Goal: Task Accomplishment & Management: Use online tool/utility

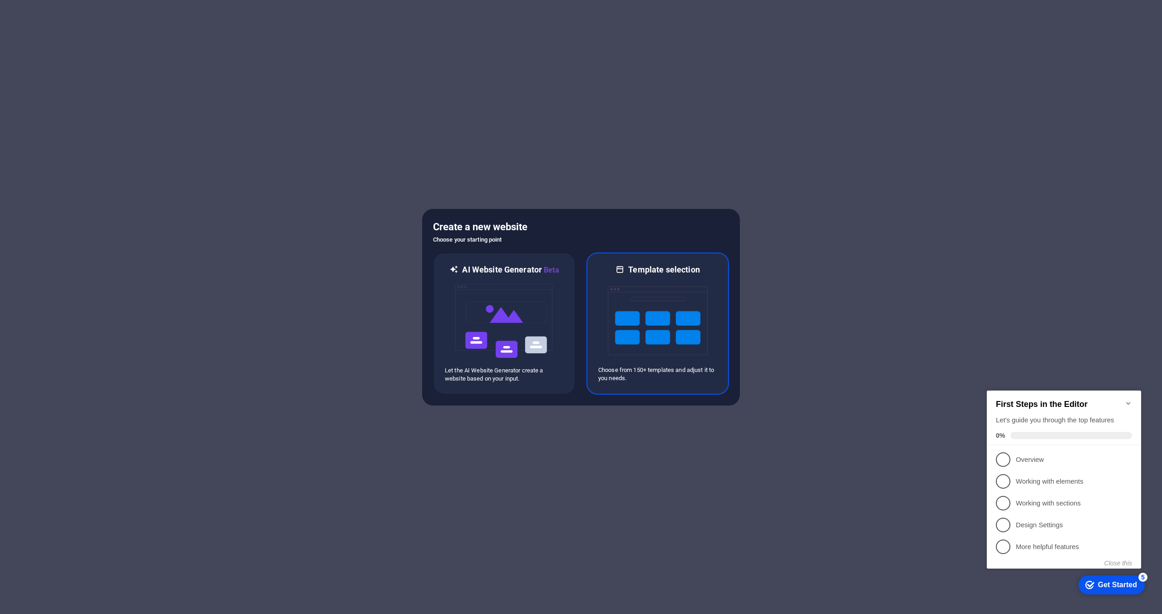
click at [630, 323] on img at bounding box center [658, 320] width 100 height 91
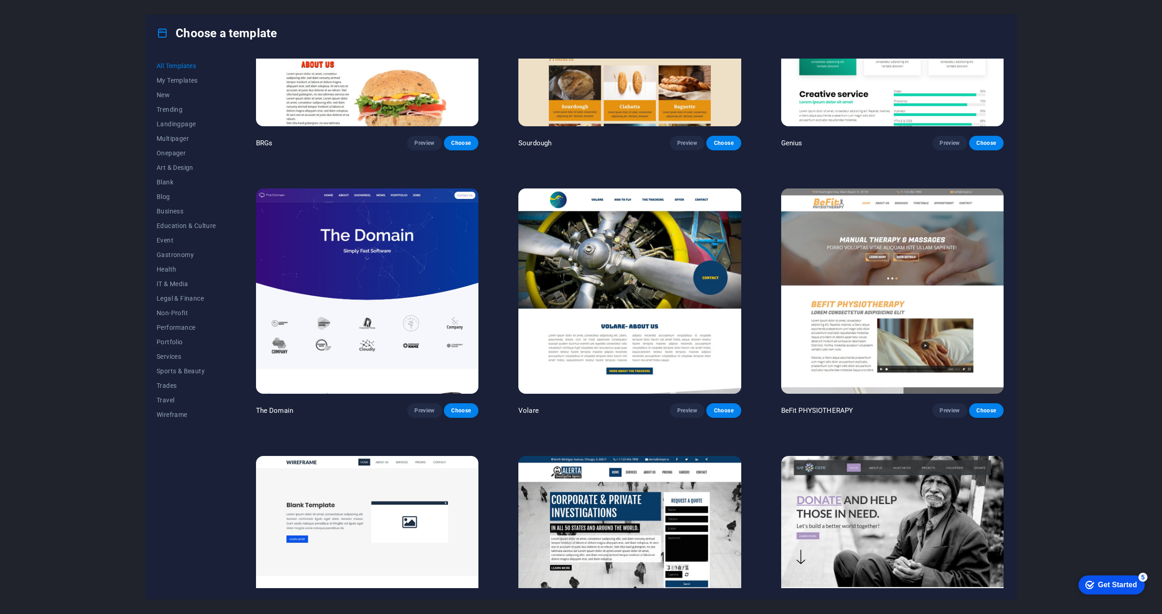
scroll to position [6472, 0]
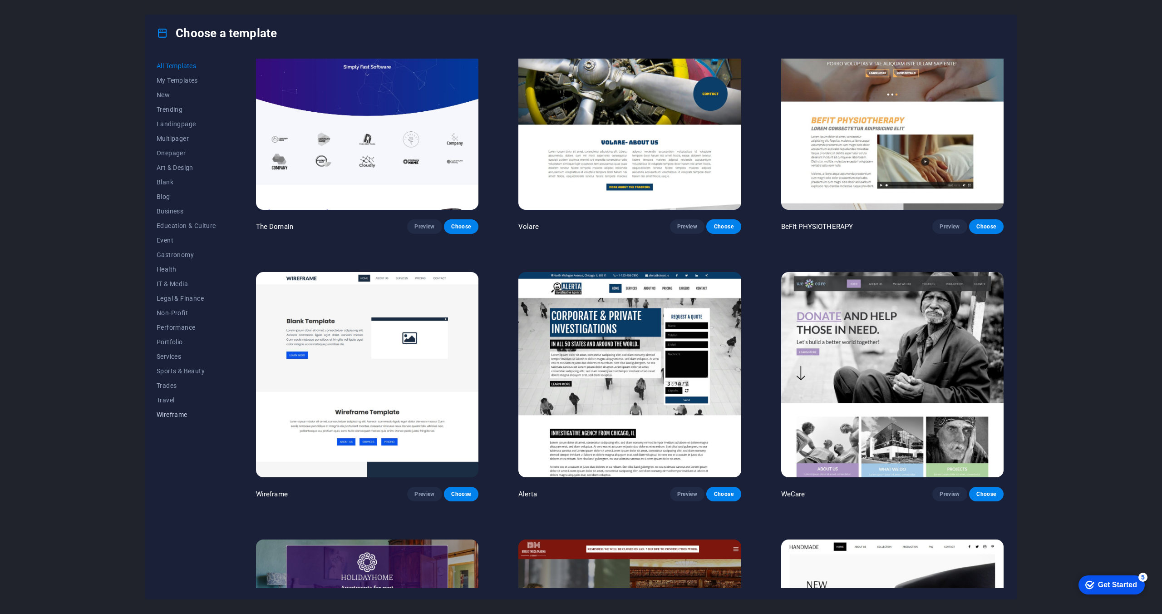
click at [178, 414] on span "Wireframe" at bounding box center [186, 414] width 59 height 7
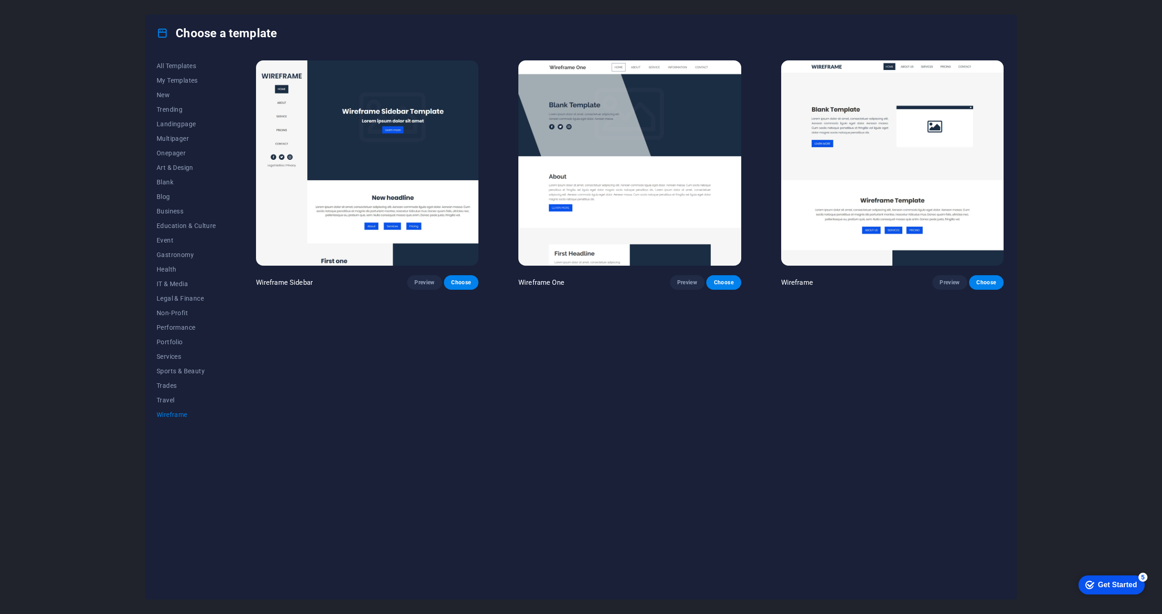
scroll to position [0, 0]
click at [166, 151] on span "Onepager" at bounding box center [186, 152] width 59 height 7
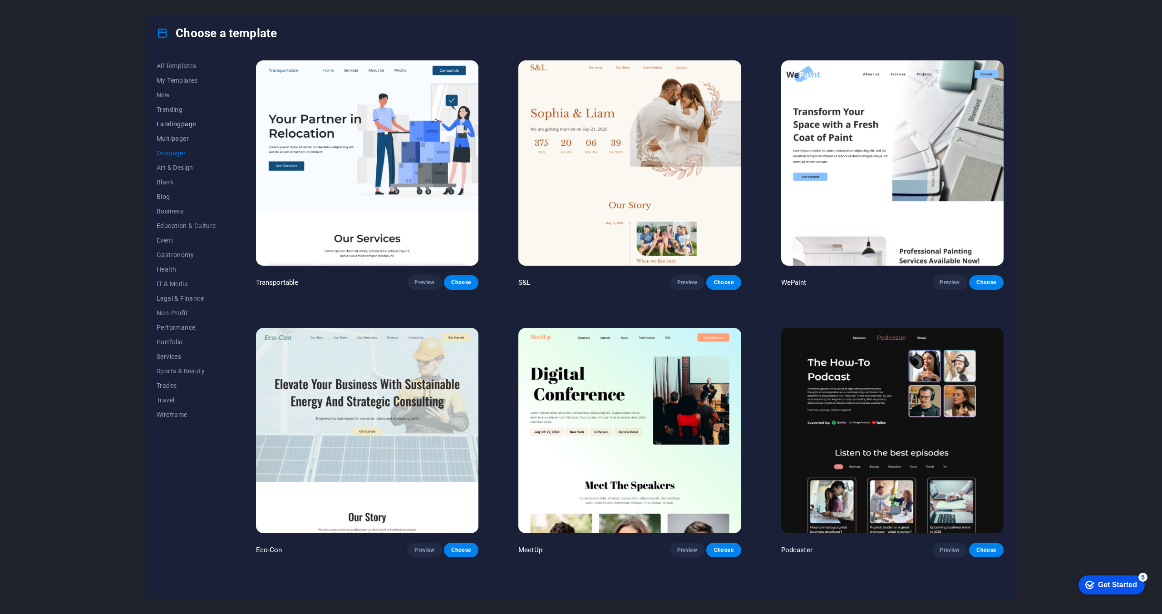
click at [172, 127] on span "Landingpage" at bounding box center [186, 123] width 59 height 7
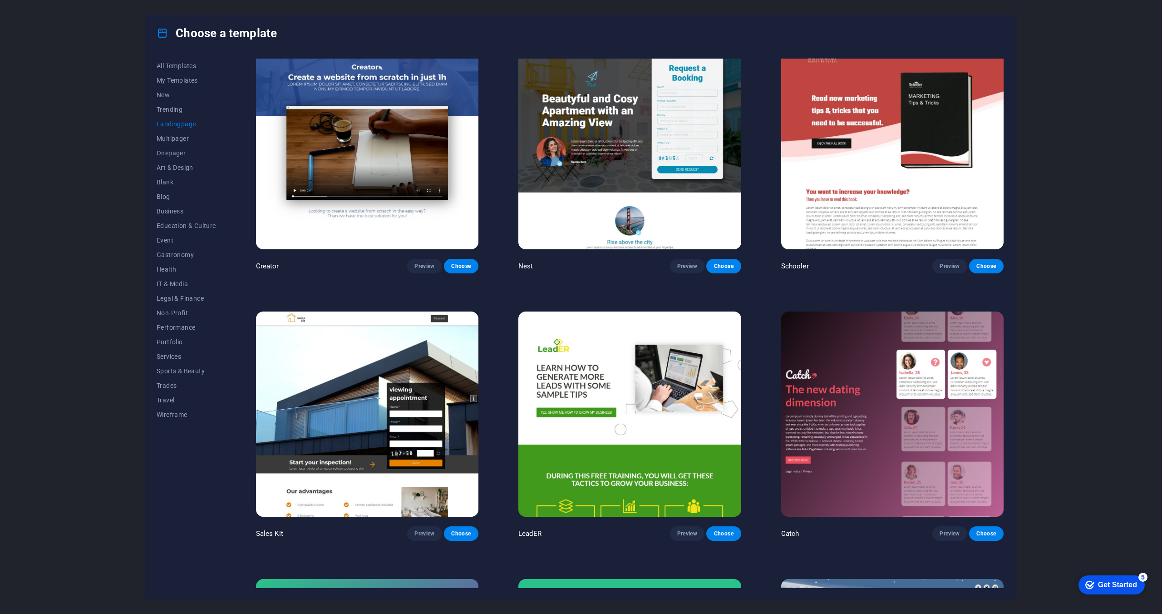
scroll to position [1829, 0]
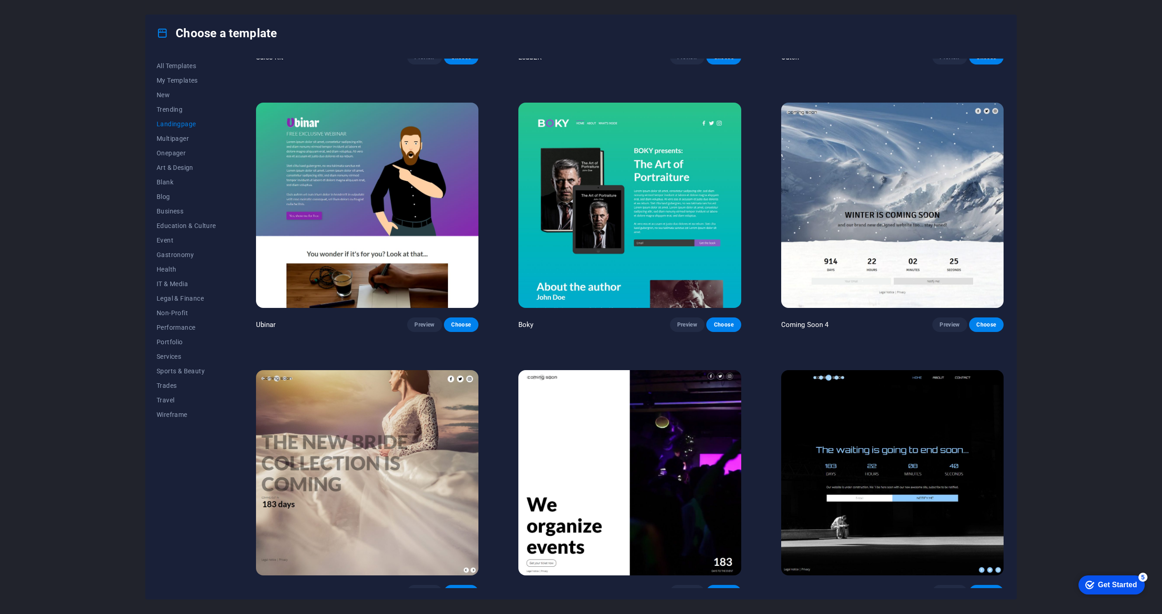
click at [966, 183] on img at bounding box center [892, 205] width 222 height 205
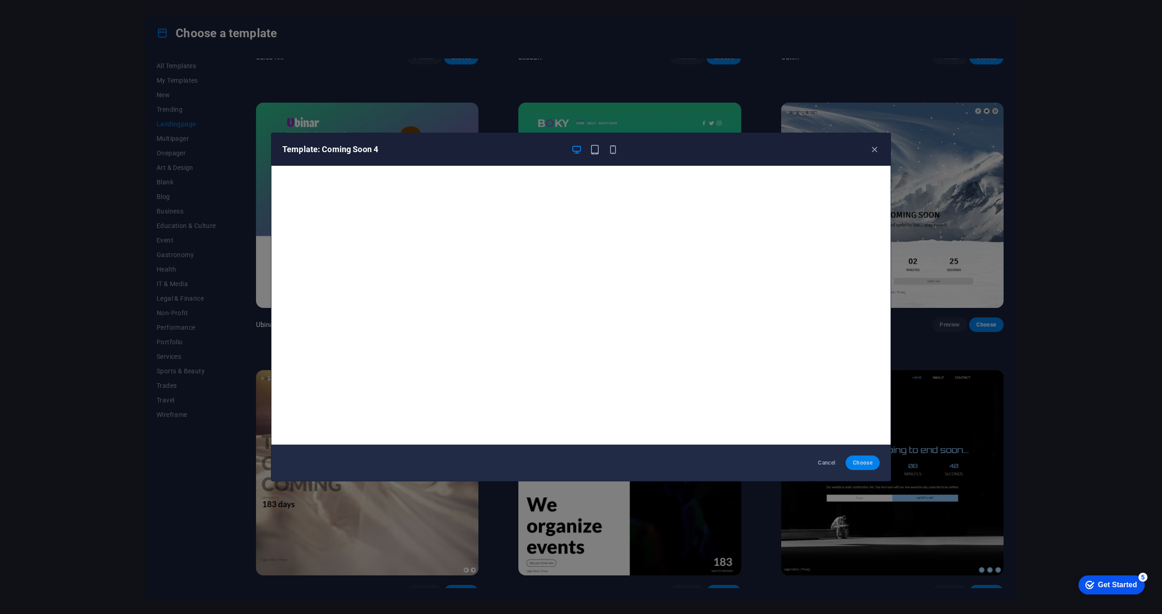
click at [867, 463] on span "Choose" at bounding box center [863, 462] width 20 height 7
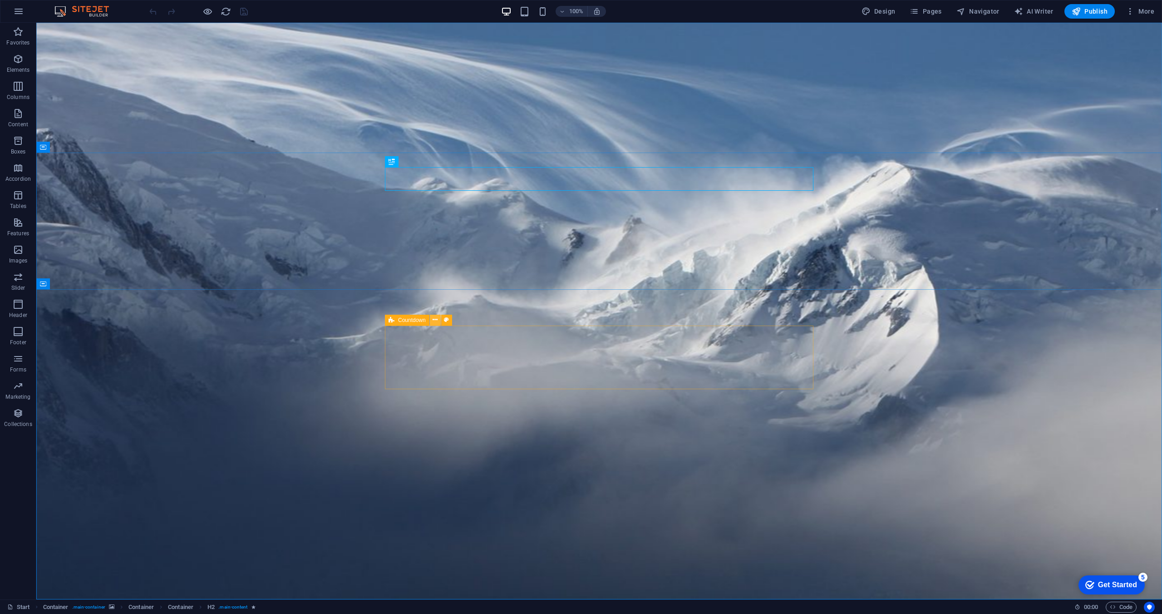
click at [434, 319] on icon at bounding box center [435, 320] width 5 height 10
click at [394, 318] on icon at bounding box center [392, 320] width 6 height 11
click at [1026, 31] on icon at bounding box center [1025, 32] width 5 height 10
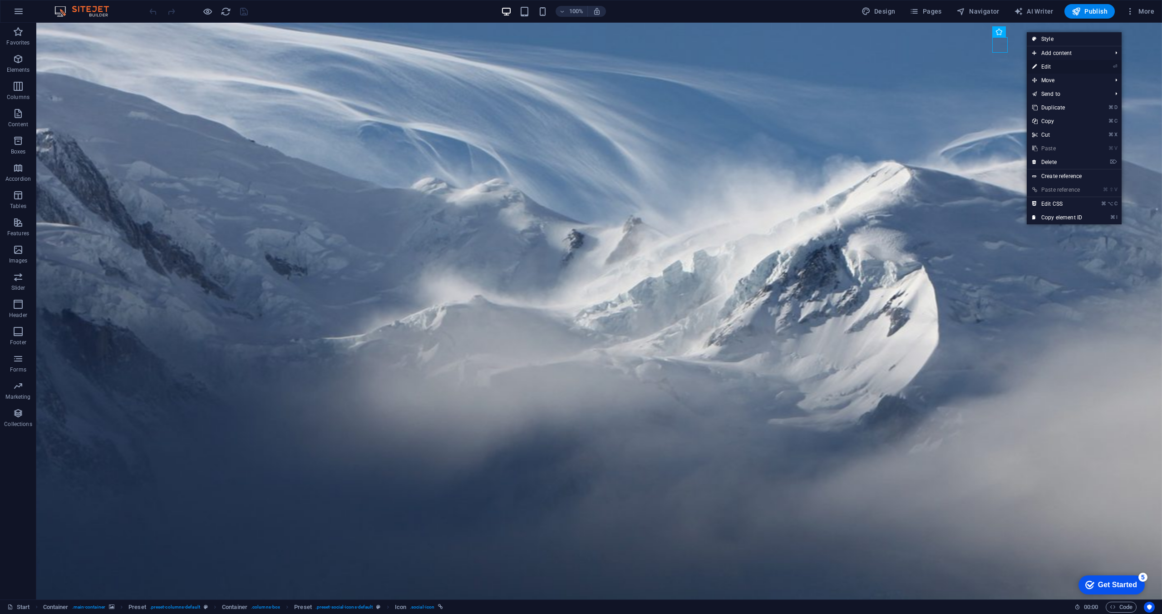
click at [1044, 65] on link "⏎ Edit" at bounding box center [1057, 67] width 61 height 14
select select "xMidYMid"
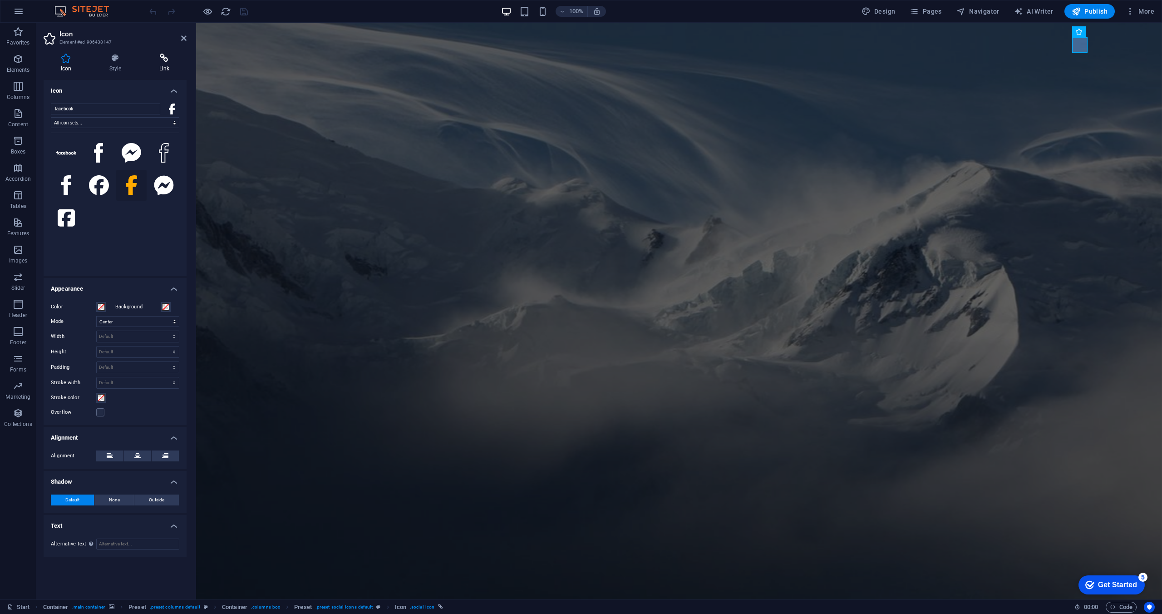
click at [163, 61] on icon at bounding box center [164, 58] width 44 height 9
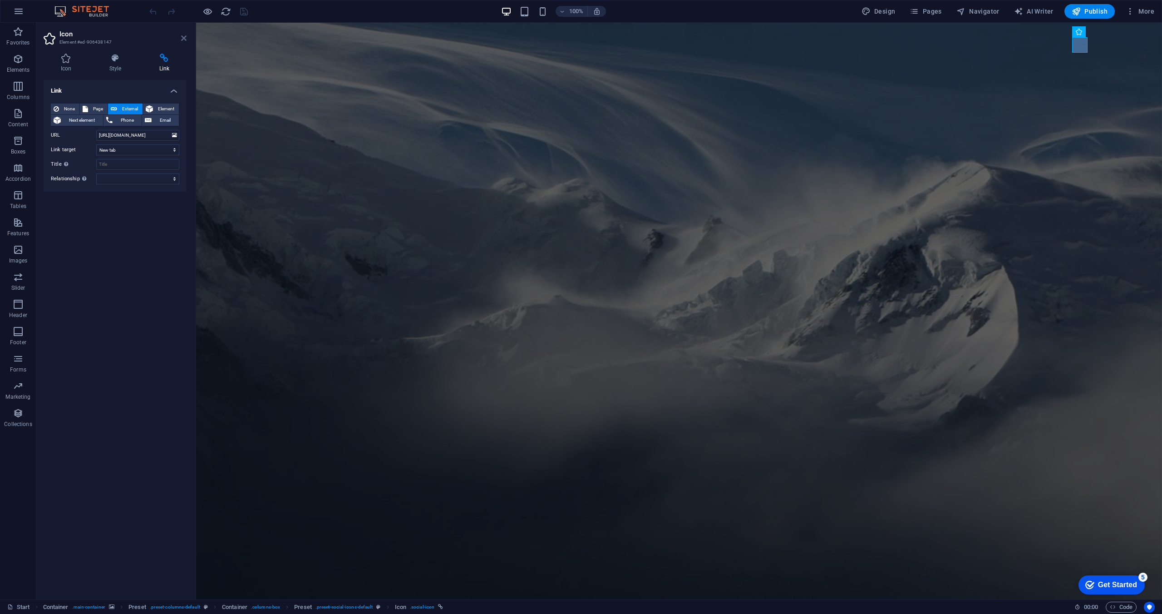
click at [183, 38] on icon at bounding box center [183, 38] width 5 height 7
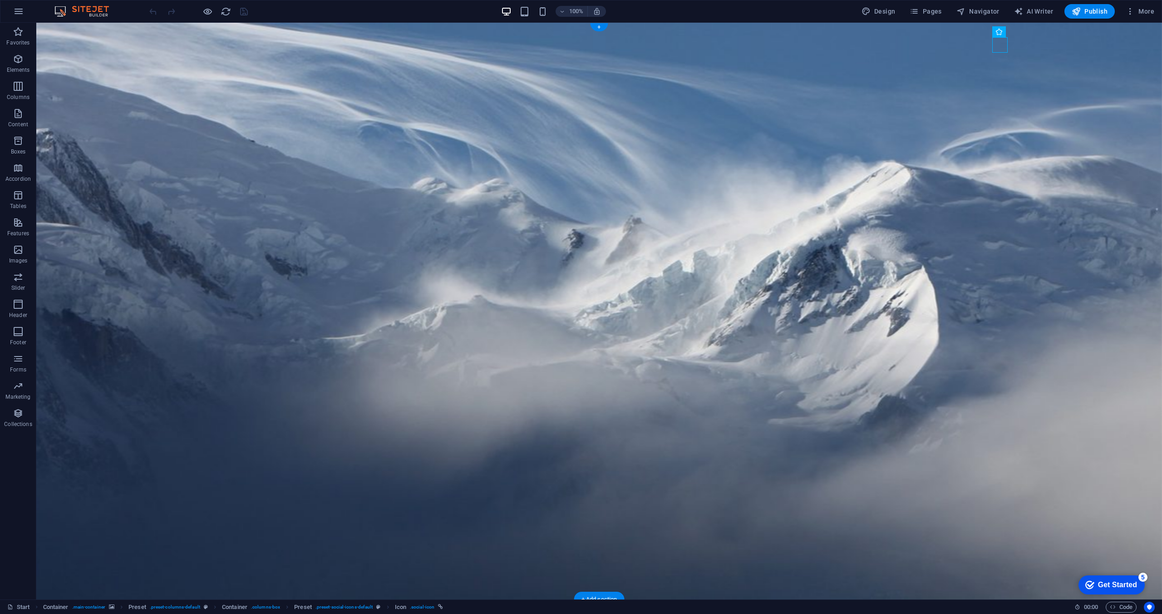
click at [944, 123] on figure at bounding box center [599, 311] width 1126 height 577
click at [392, 320] on icon at bounding box center [392, 320] width 6 height 11
click at [417, 319] on span "Container" at bounding box center [426, 319] width 24 height 5
click at [15, 55] on icon "button" at bounding box center [18, 59] width 11 height 11
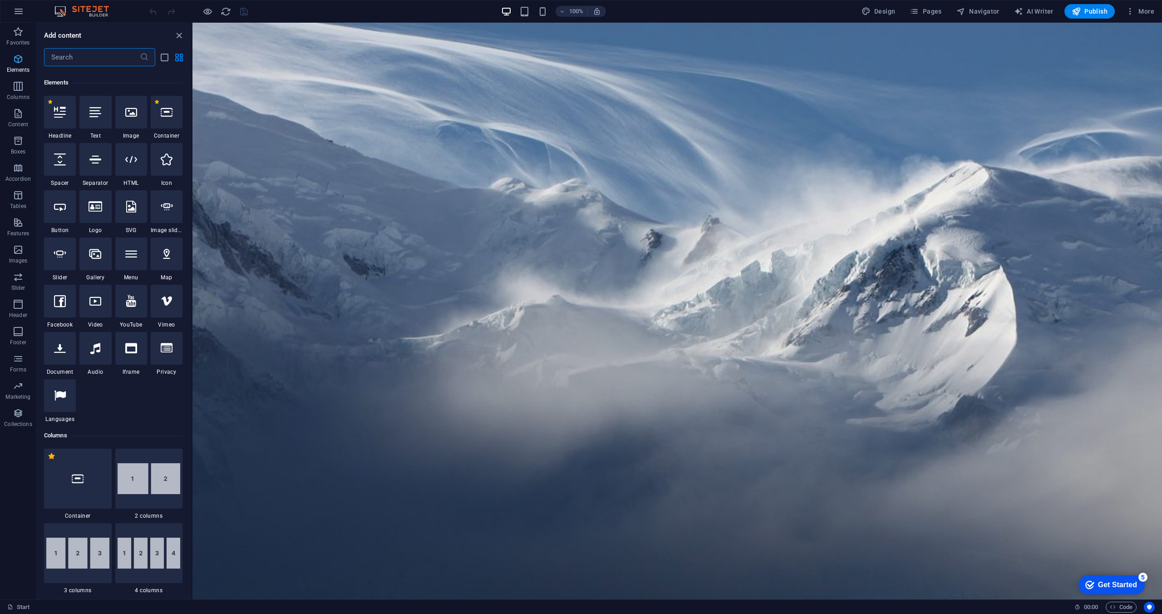
scroll to position [97, 0]
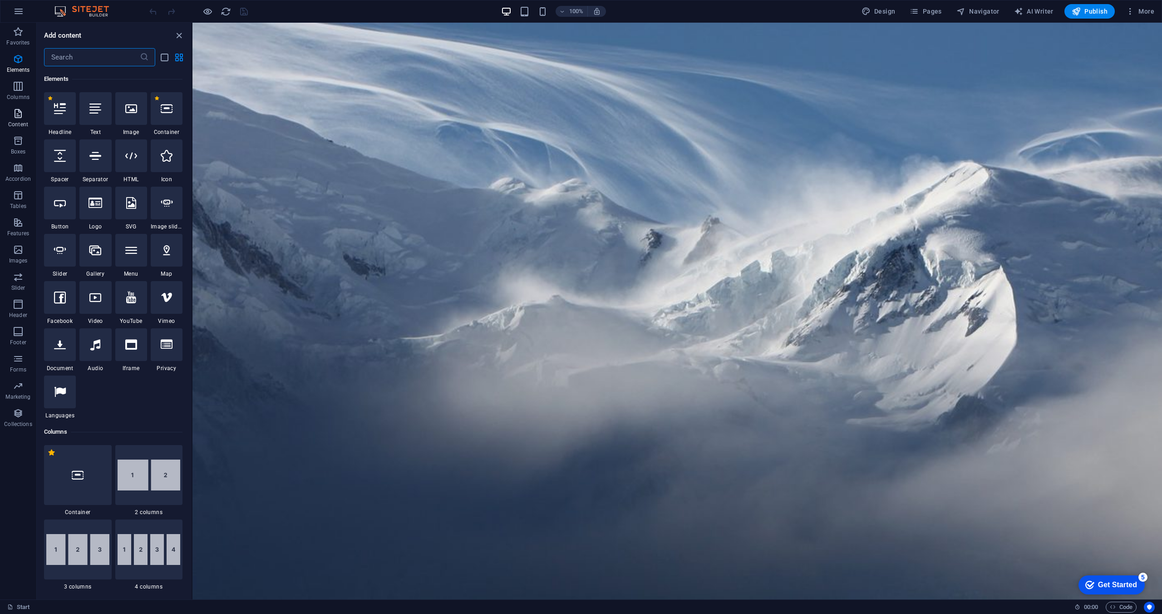
click at [18, 111] on icon "button" at bounding box center [18, 113] width 11 height 11
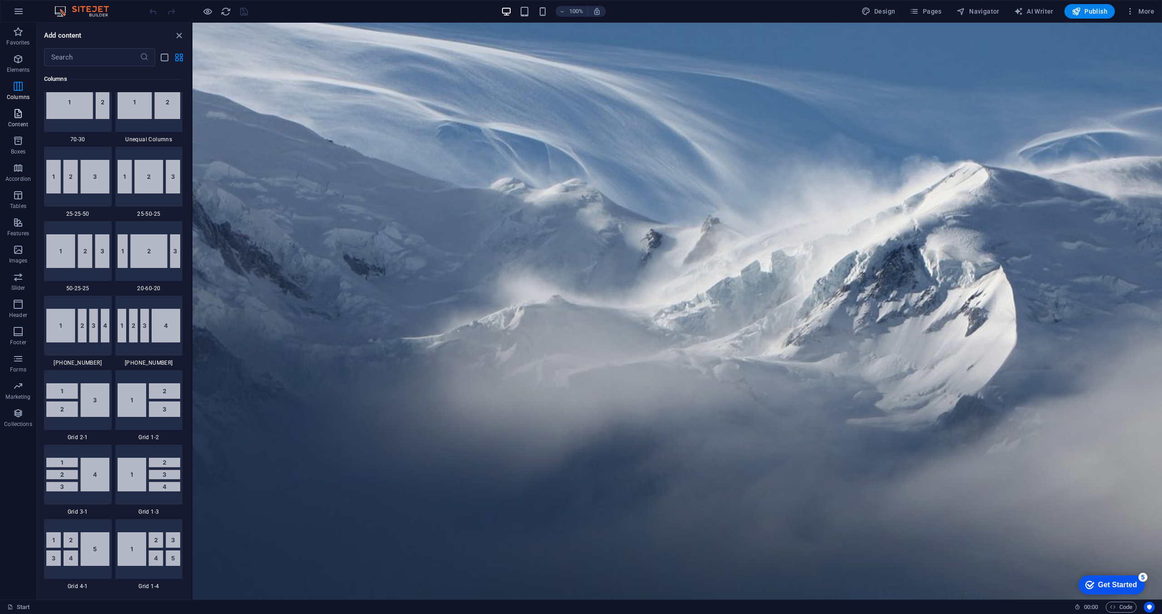
scroll to position [1588, 0]
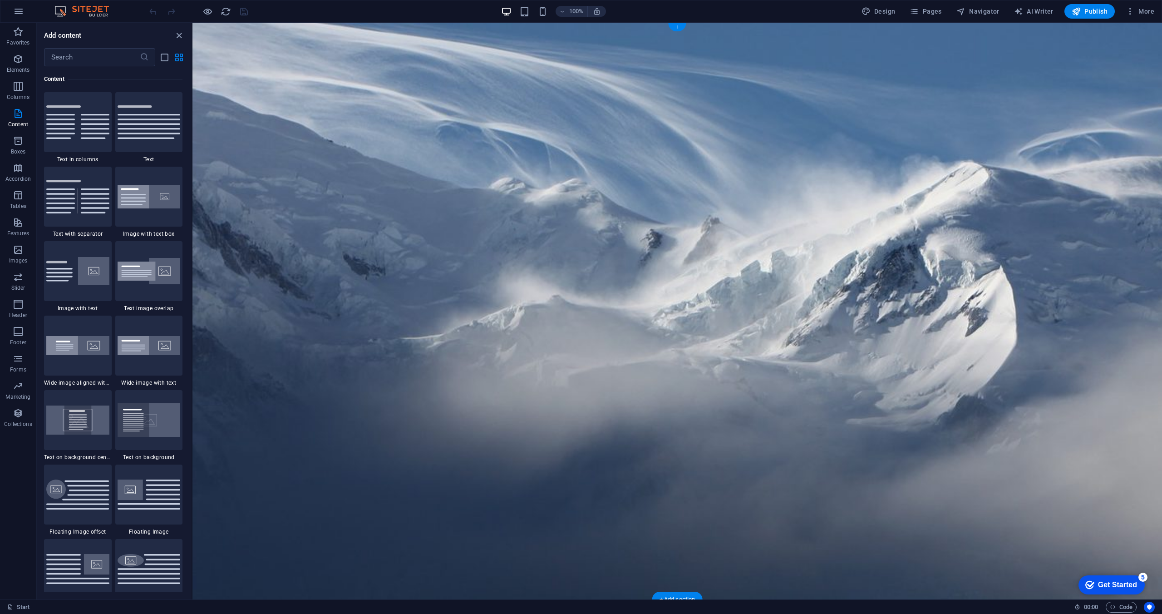
click at [468, 320] on icon at bounding box center [470, 320] width 6 height 11
click at [516, 317] on button at bounding box center [513, 320] width 11 height 11
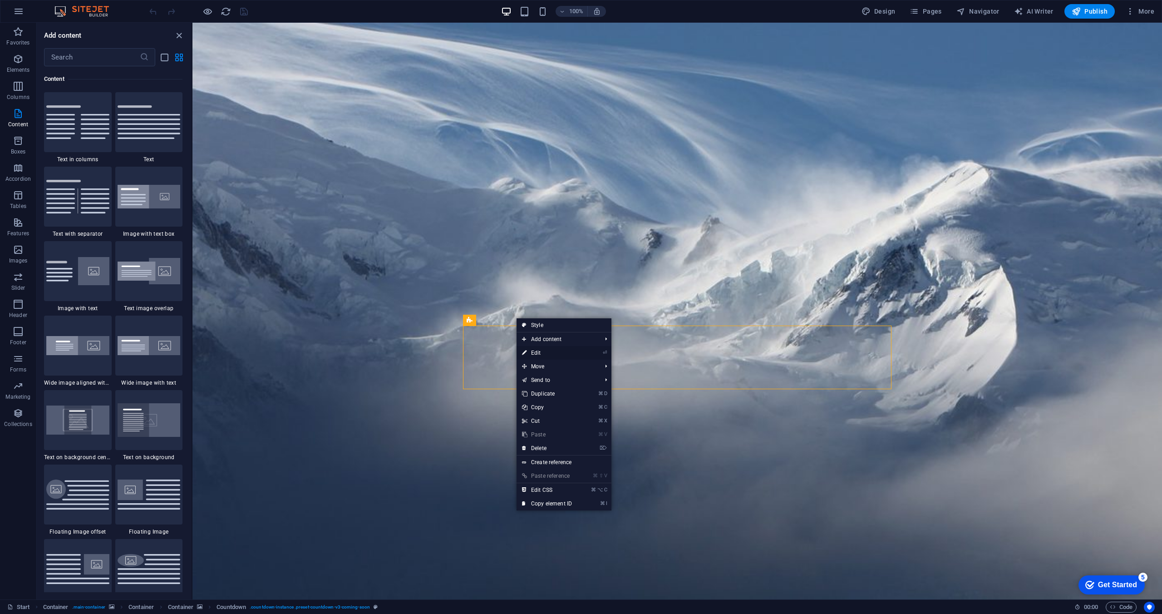
click at [537, 353] on link "⏎ Edit" at bounding box center [547, 353] width 61 height 14
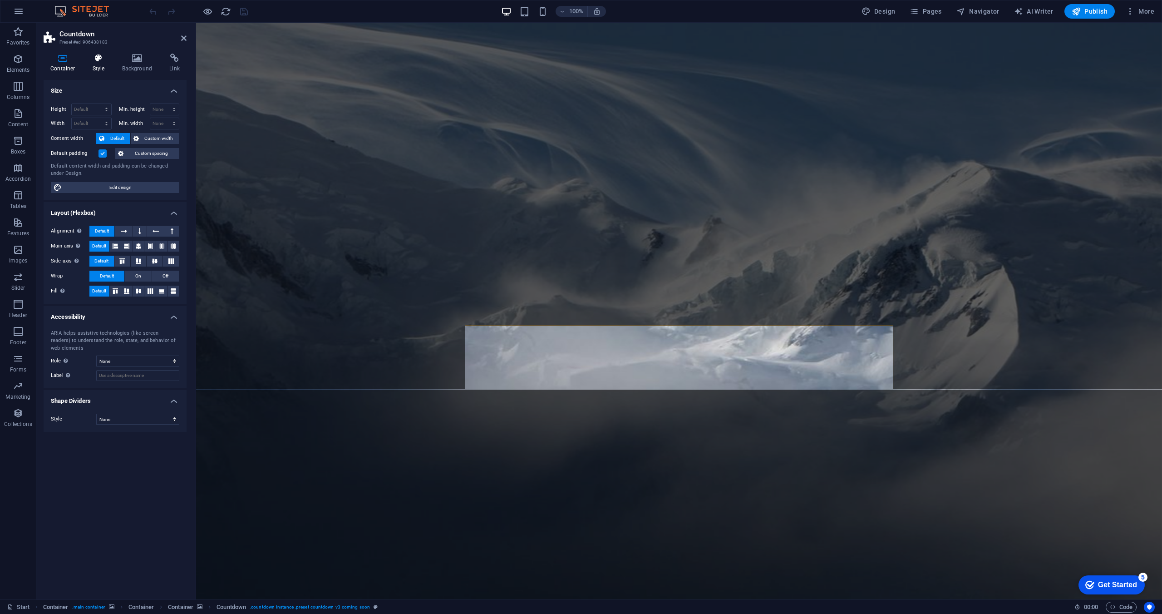
click at [102, 57] on icon at bounding box center [99, 58] width 26 height 9
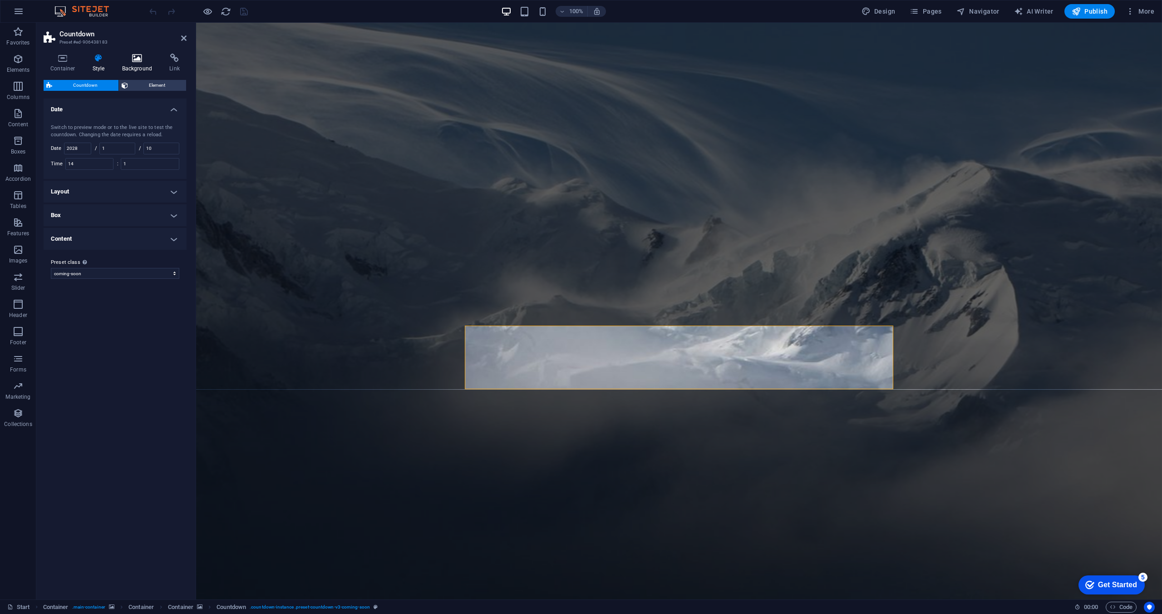
click at [133, 63] on h4 "Background" at bounding box center [139, 63] width 48 height 19
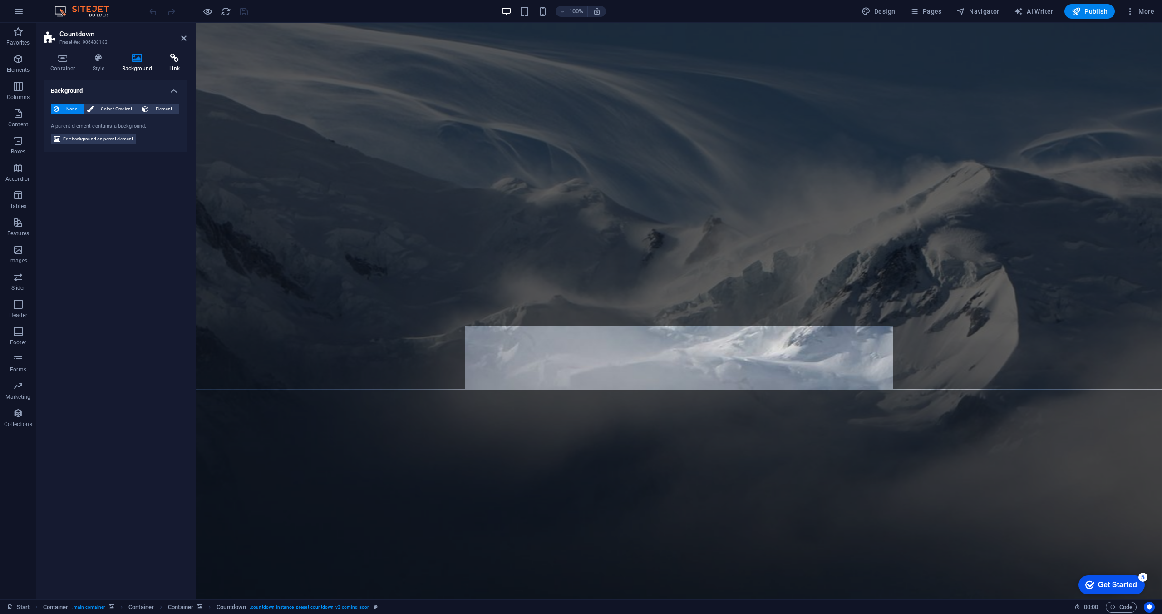
click at [163, 66] on h4 "Link" at bounding box center [175, 63] width 24 height 19
click at [65, 57] on icon at bounding box center [63, 58] width 39 height 9
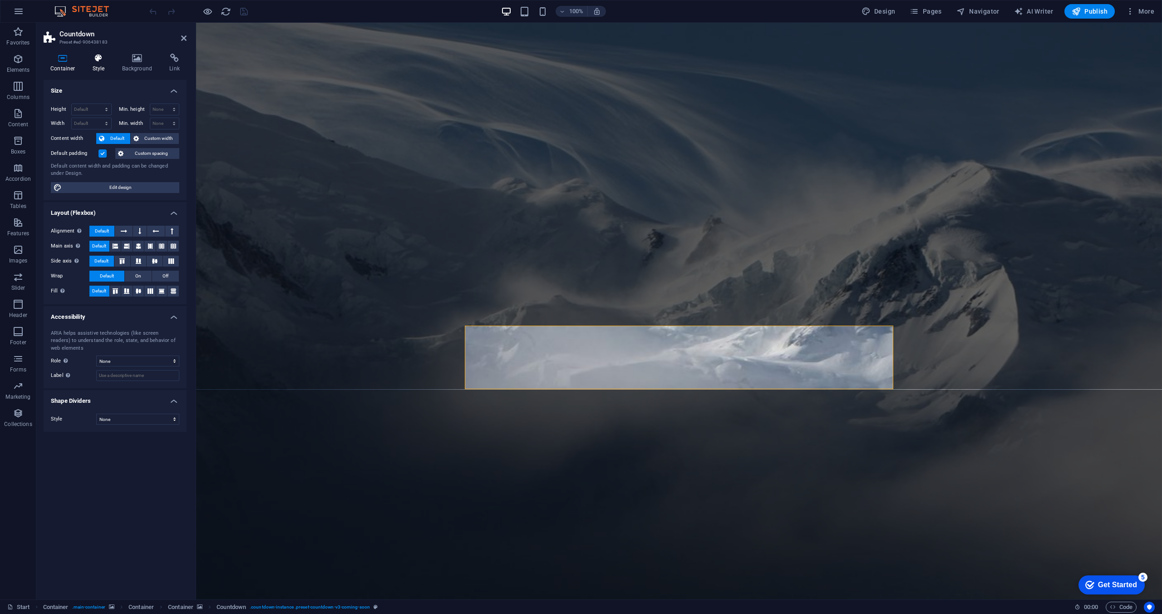
click at [104, 61] on icon at bounding box center [99, 58] width 26 height 9
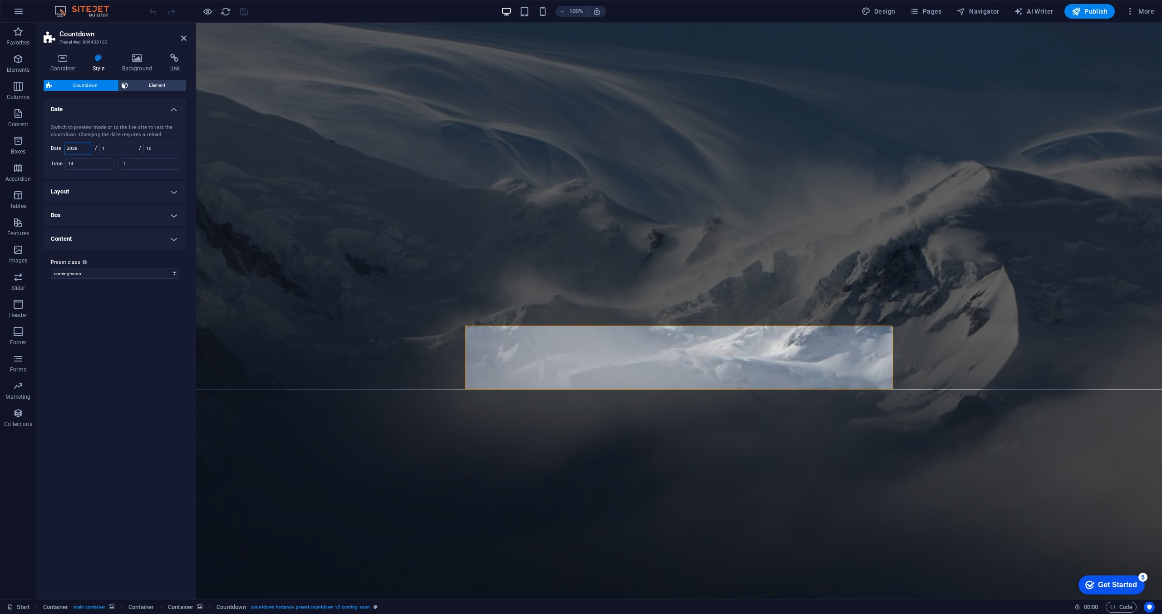
click at [74, 148] on input "2028" at bounding box center [77, 148] width 26 height 11
click at [83, 148] on input "2028" at bounding box center [77, 148] width 26 height 11
type input "202126"
click at [156, 152] on input "10" at bounding box center [161, 148] width 35 height 11
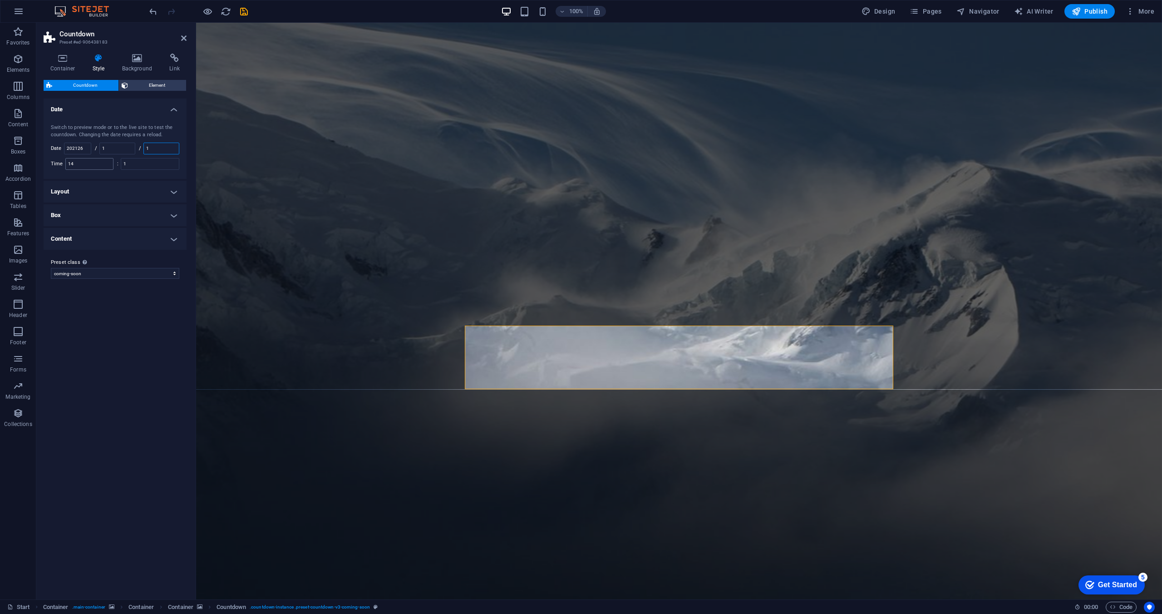
type input "1"
click at [96, 160] on input "14" at bounding box center [89, 163] width 47 height 11
click at [148, 163] on input "1" at bounding box center [150, 163] width 58 height 11
click at [97, 167] on input "1" at bounding box center [89, 163] width 47 height 11
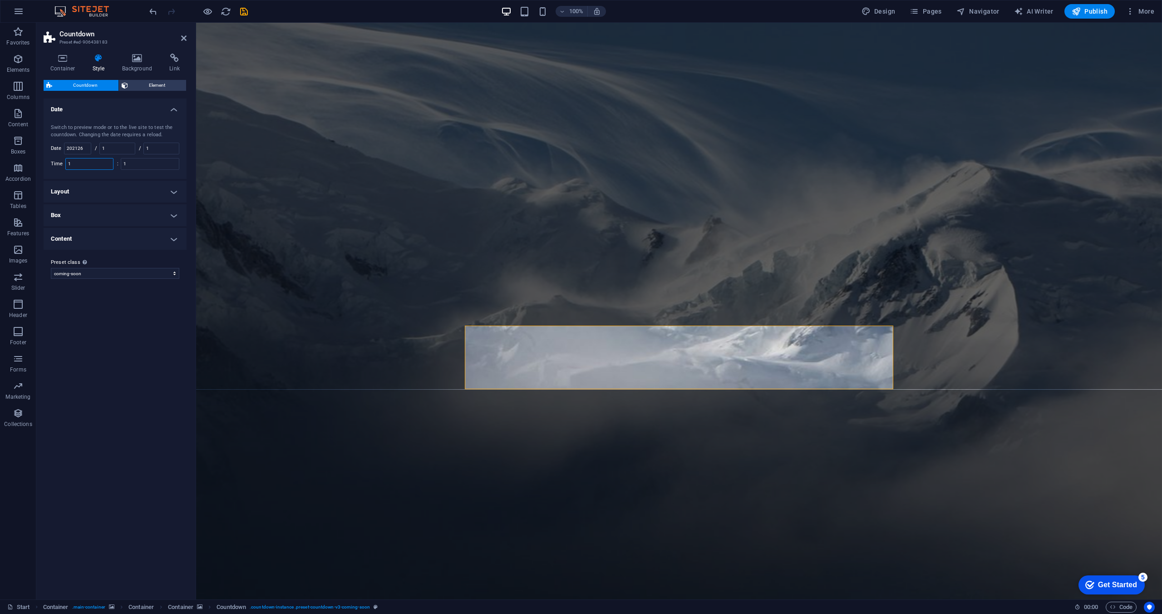
click at [97, 167] on input "1" at bounding box center [89, 163] width 47 height 11
type input "1"
click at [137, 167] on input "1" at bounding box center [150, 163] width 58 height 11
type input "1"
click at [113, 339] on div "Variants Default Date Switch to preview mode or to the live site to test the co…" at bounding box center [115, 345] width 143 height 493
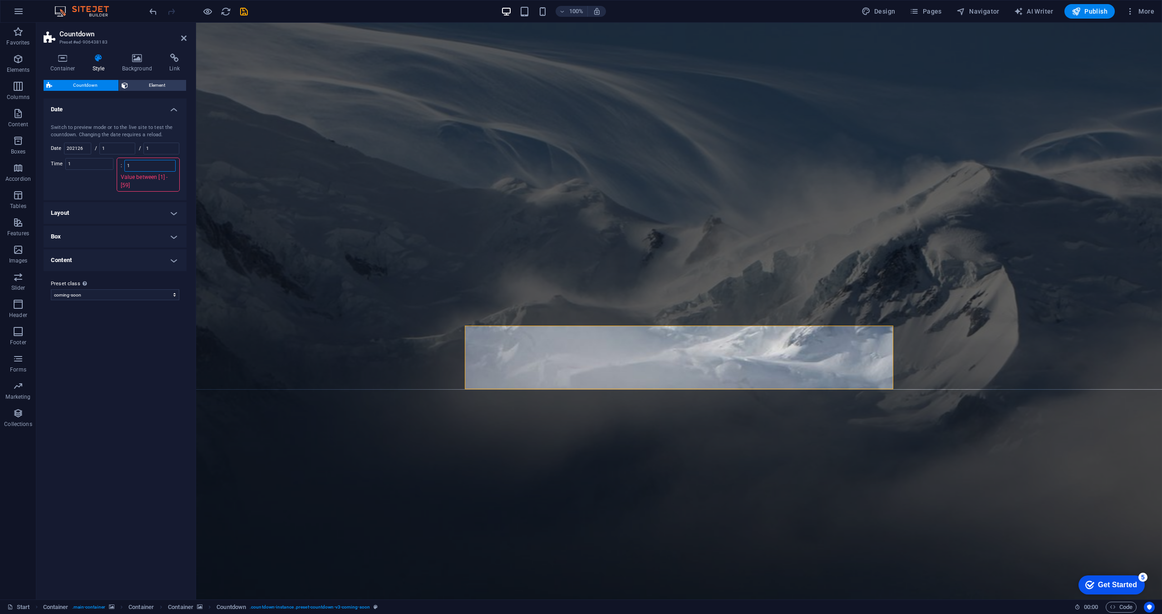
click at [145, 166] on input "1" at bounding box center [150, 165] width 50 height 11
type input "1"
click at [134, 345] on div "Variants Default Date Switch to preview mode or to the live site to test the co…" at bounding box center [115, 345] width 143 height 493
click at [244, 12] on icon "save" at bounding box center [244, 11] width 10 height 10
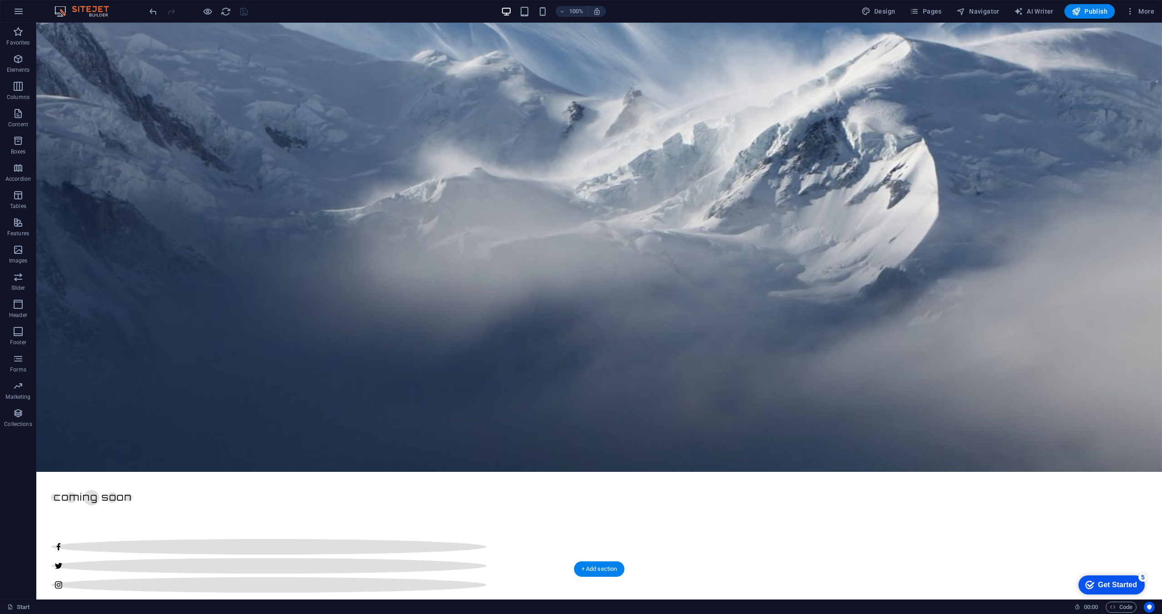
scroll to position [0, 0]
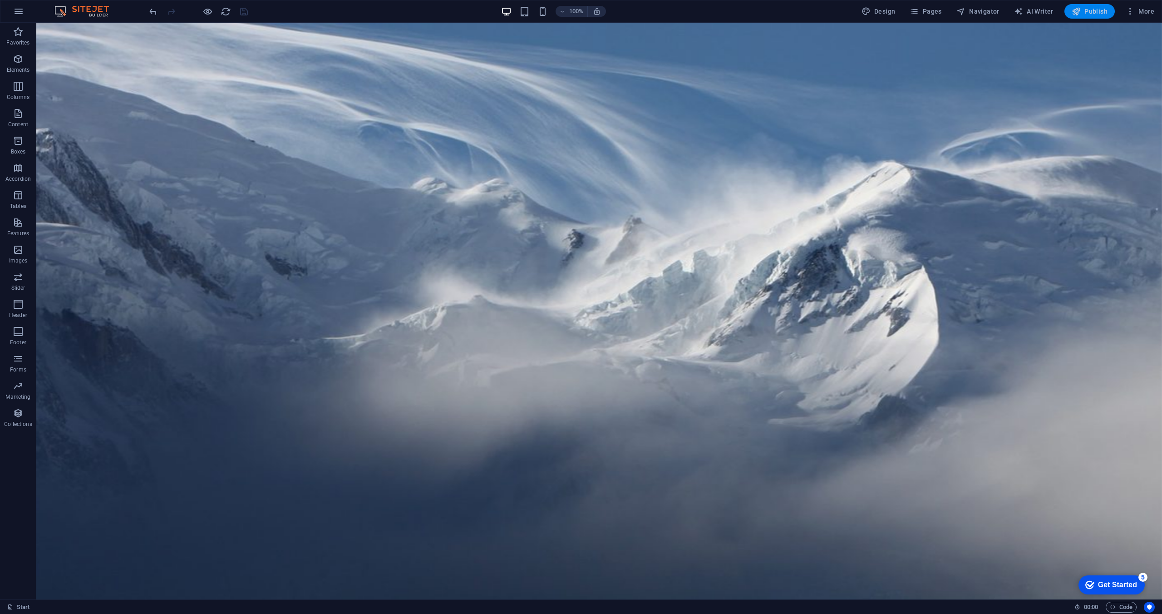
click at [1082, 9] on span "Publish" at bounding box center [1090, 11] width 36 height 9
click at [392, 322] on icon at bounding box center [392, 320] width 6 height 11
click at [435, 318] on icon at bounding box center [435, 320] width 5 height 10
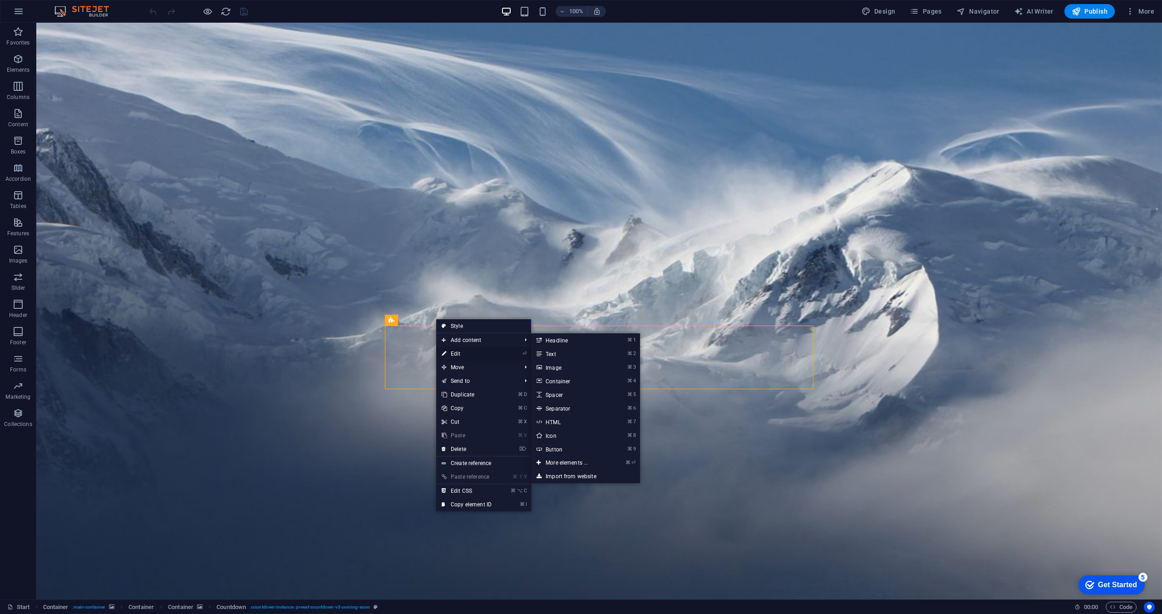
click at [456, 354] on link "⏎ Edit" at bounding box center [466, 354] width 61 height 14
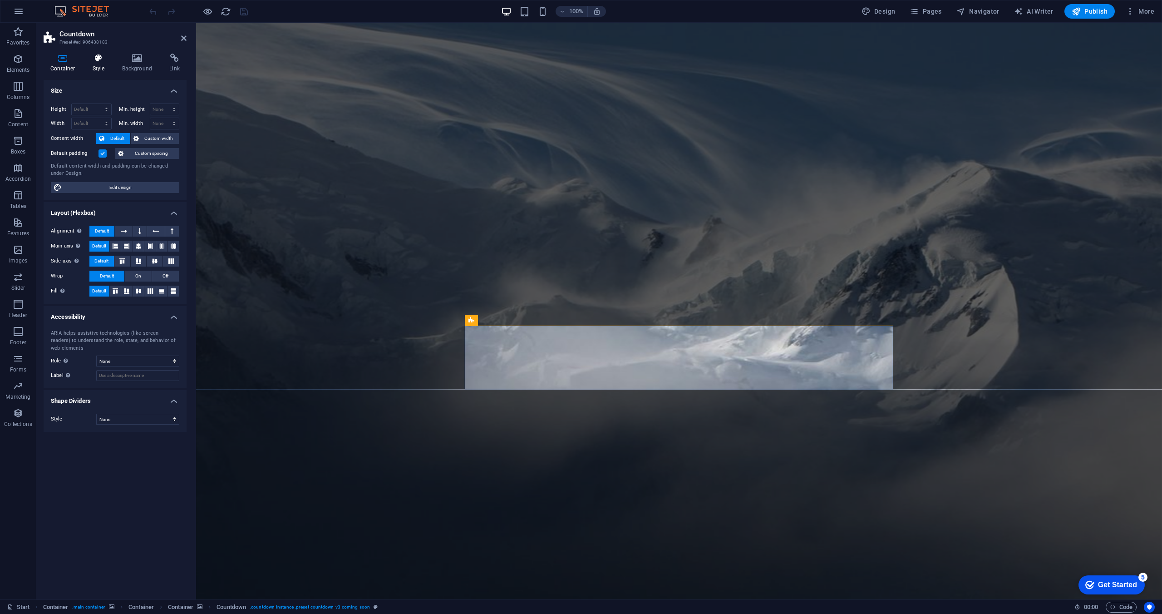
click at [96, 69] on h4 "Style" at bounding box center [101, 63] width 30 height 19
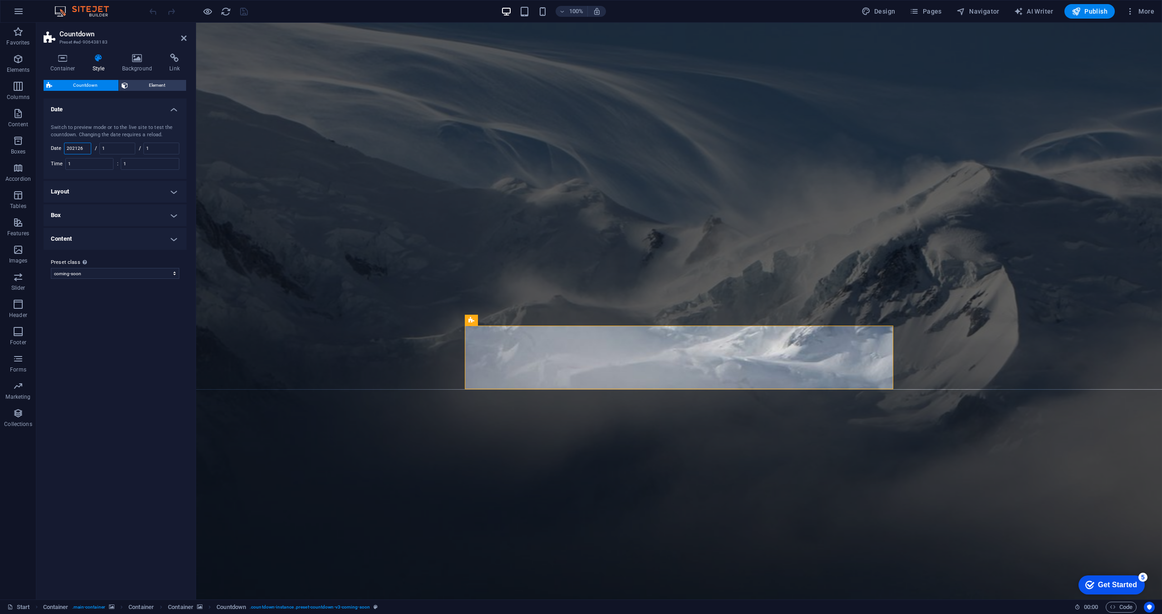
click at [78, 148] on input "202126" at bounding box center [77, 148] width 26 height 11
type input "2026"
click at [113, 379] on div "Variants Default Date Switch to preview mode or to the live site to test the co…" at bounding box center [115, 345] width 143 height 493
click at [242, 12] on icon "save" at bounding box center [244, 11] width 10 height 10
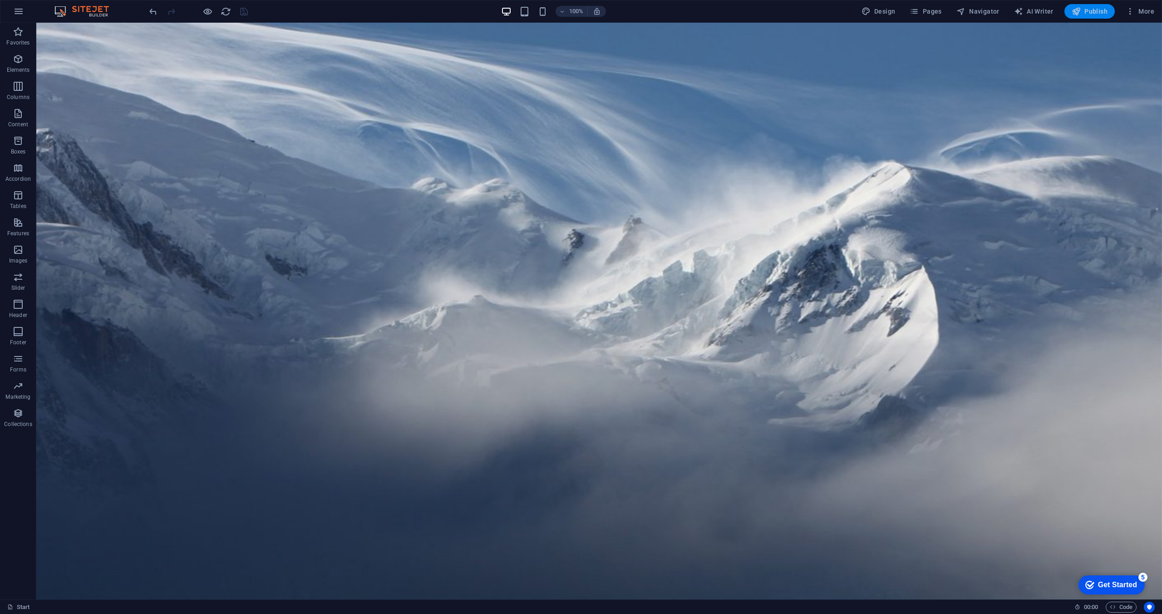
click at [1087, 9] on span "Publish" at bounding box center [1090, 11] width 36 height 9
